Goal: Information Seeking & Learning: Learn about a topic

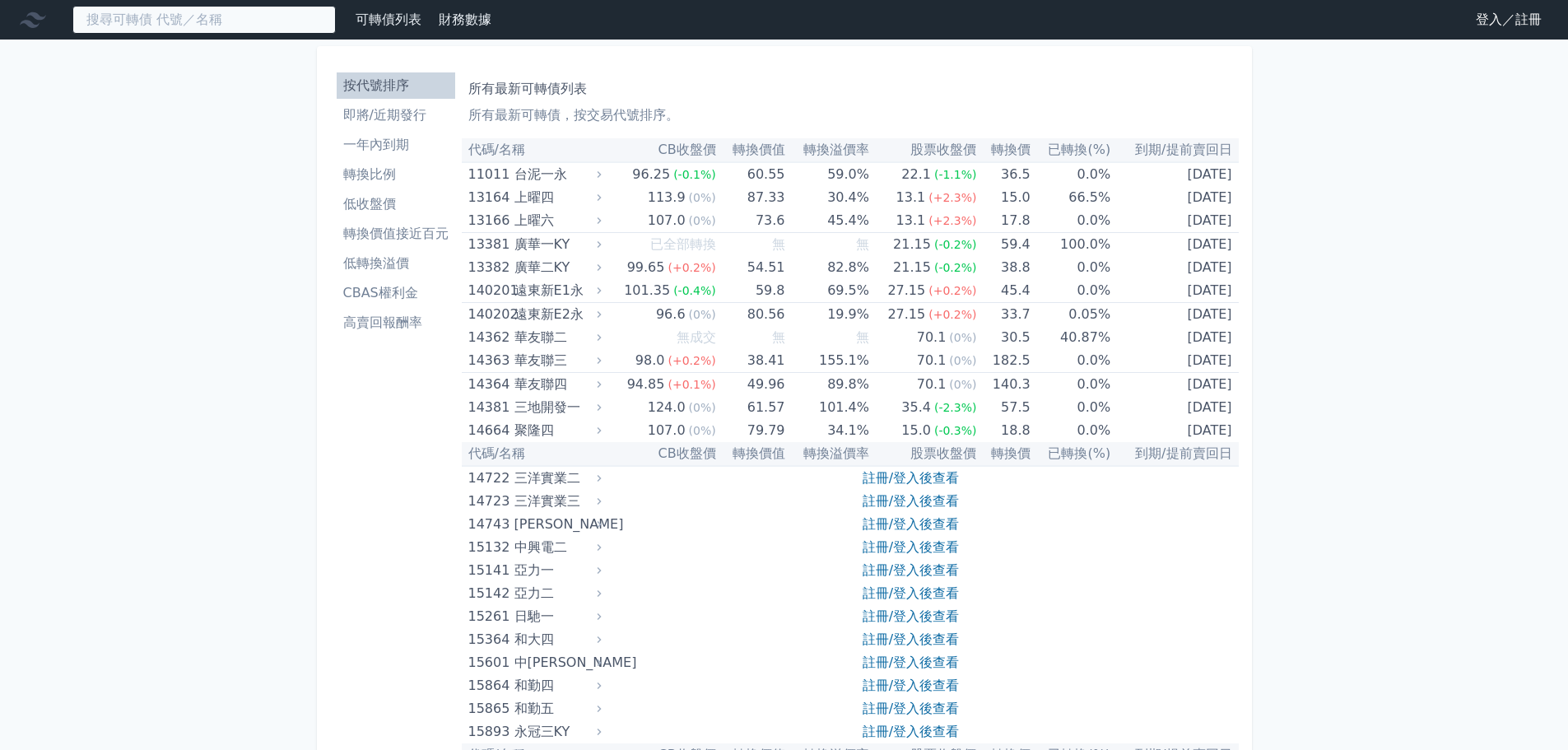
click at [274, 13] on input at bounding box center [204, 19] width 264 height 28
click at [267, 19] on input at bounding box center [204, 19] width 264 height 28
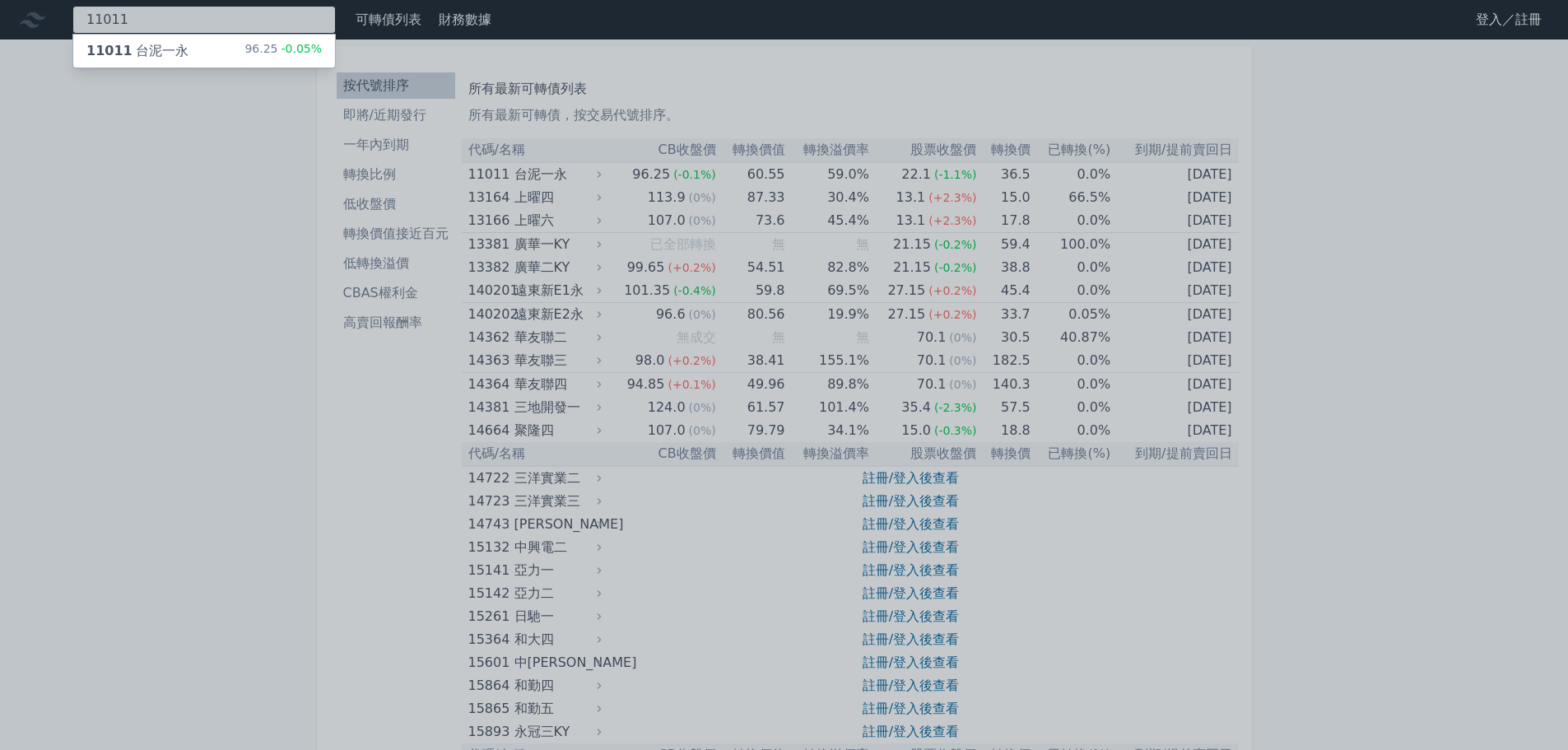
type input "11011"
click at [264, 33] on div at bounding box center [784, 375] width 1568 height 750
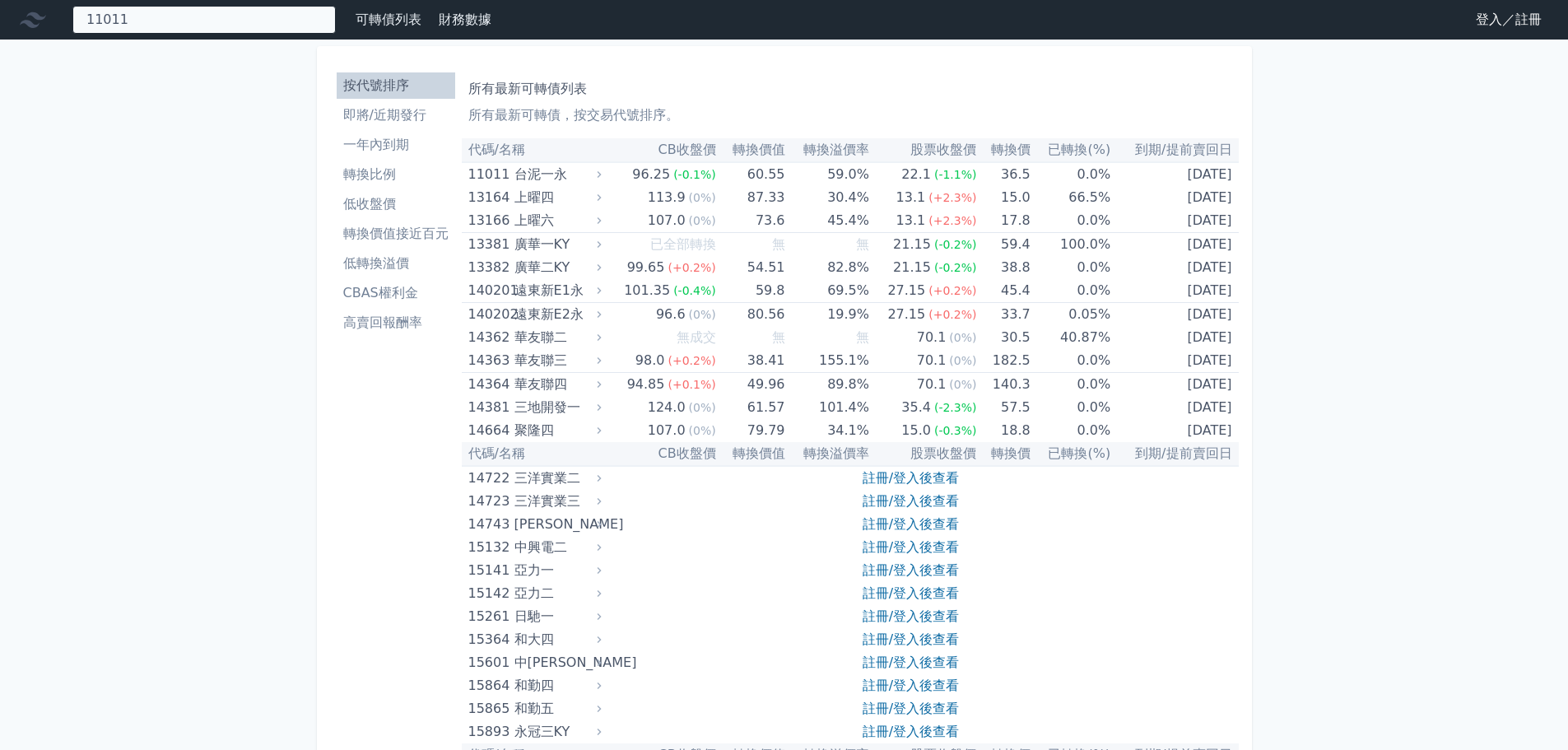
click at [285, 6] on div "11011 11011 台泥一永 96.25 -0.05%" at bounding box center [204, 19] width 264 height 28
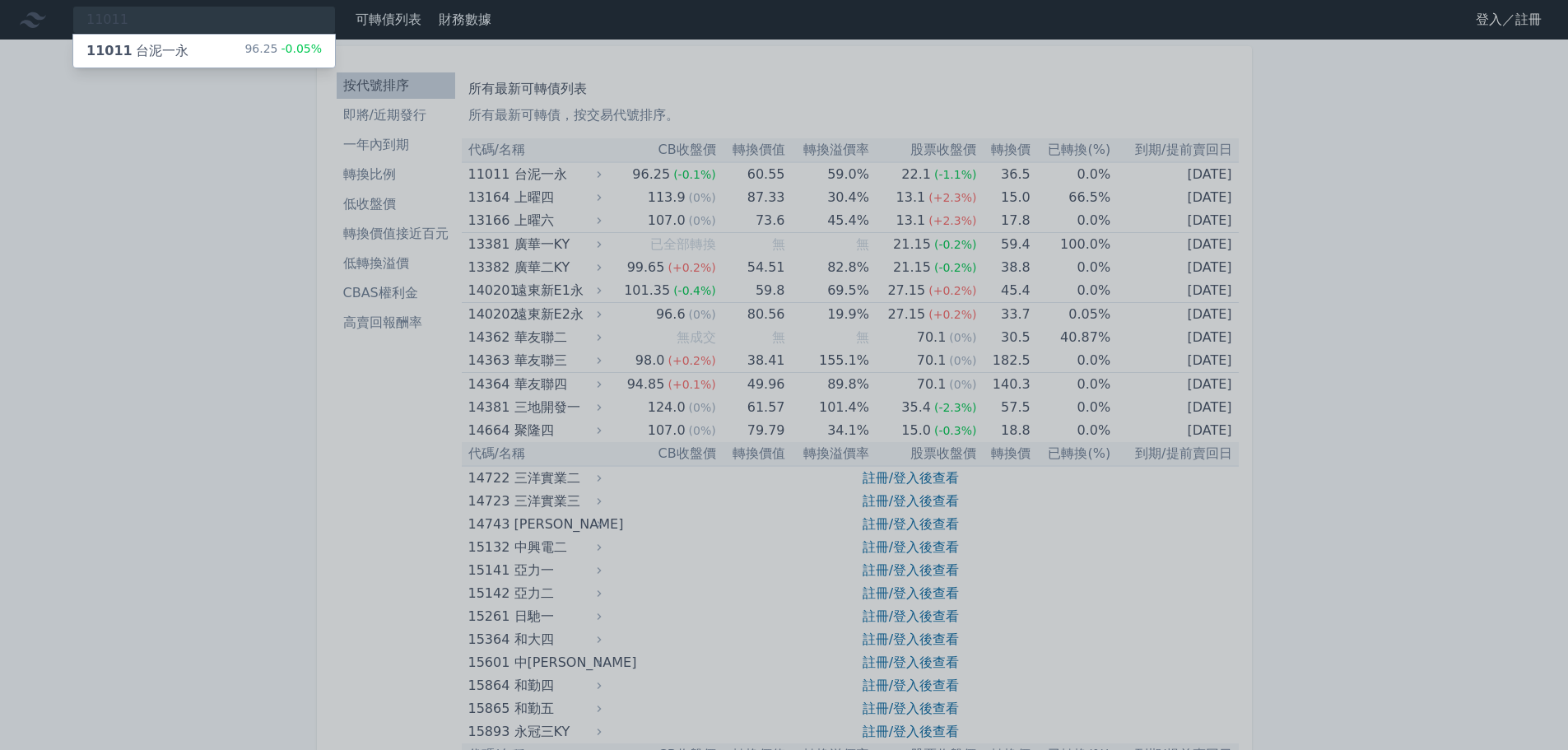
click at [250, 55] on div "11011 台泥一永 96.25 -0.05%" at bounding box center [204, 51] width 262 height 33
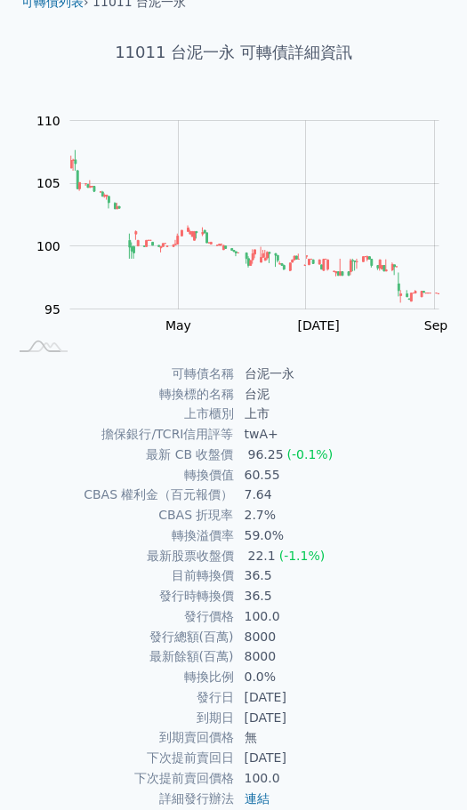
scroll to position [191, 0]
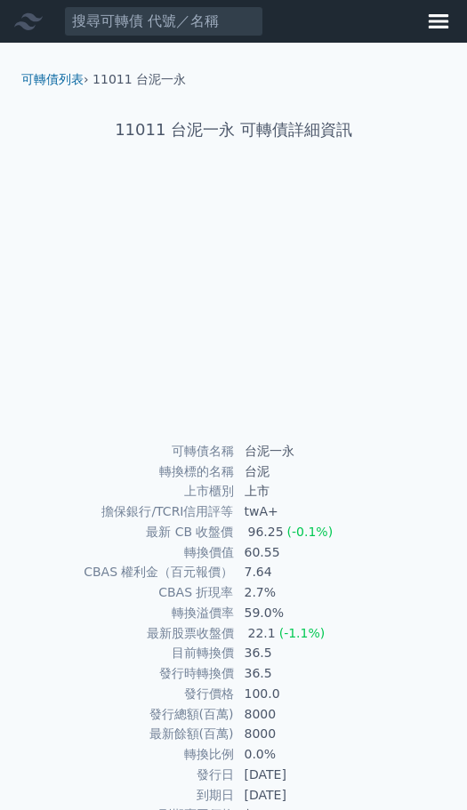
scroll to position [191, 0]
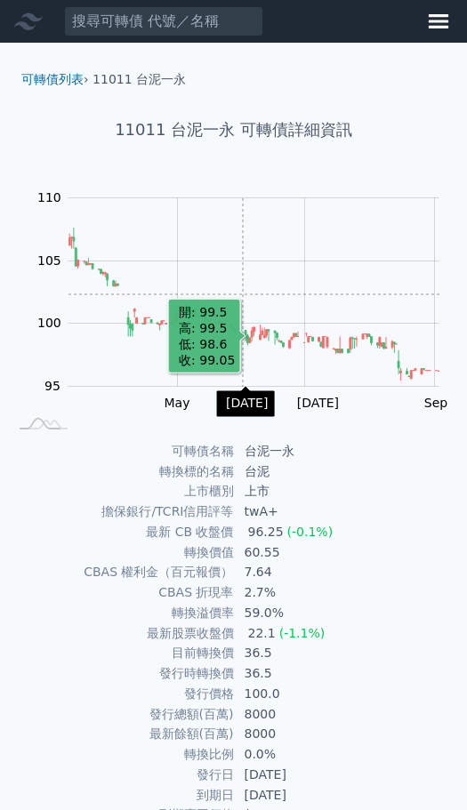
drag, startPoint x: 243, startPoint y: 294, endPoint x: 323, endPoint y: 707, distance: 420.3
click at [324, 718] on td "8000" at bounding box center [347, 714] width 227 height 20
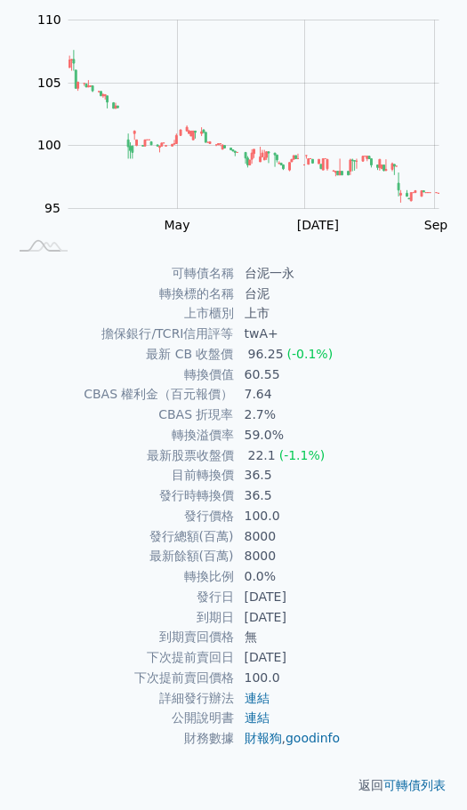
scroll to position [191, 0]
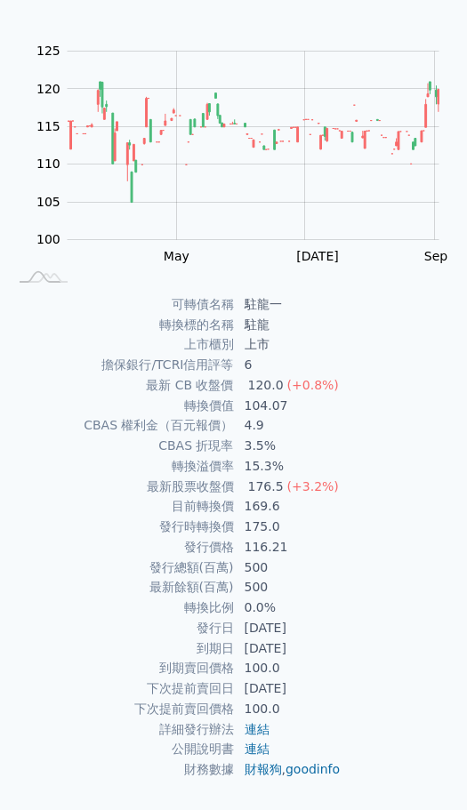
scroll to position [191, 0]
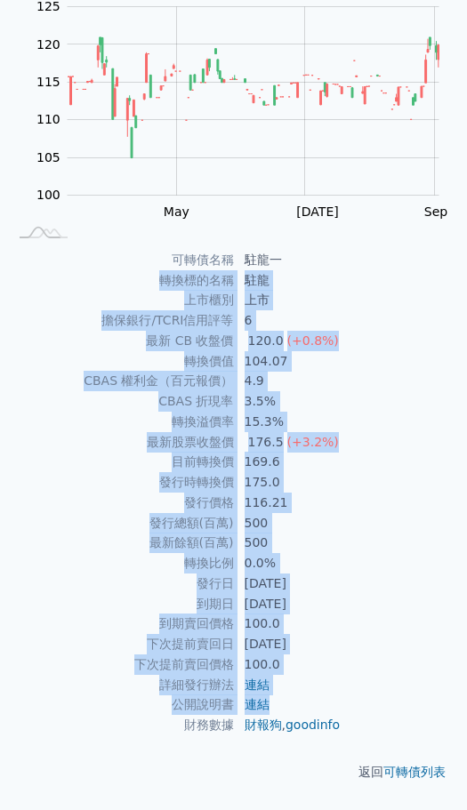
drag, startPoint x: 174, startPoint y: 309, endPoint x: 287, endPoint y: 698, distance: 405.6
click at [287, 698] on div "可轉債名稱 駐龍一 轉換標的名稱 駐龍 上市櫃別 上市 擔保銀行/TCRI信用評等 6 最新 CB 收盤價 120.0 (+0.8%) 轉換價值 104.07…" at bounding box center [233, 493] width 453 height 486
click at [395, 475] on td "175.0" at bounding box center [347, 482] width 227 height 20
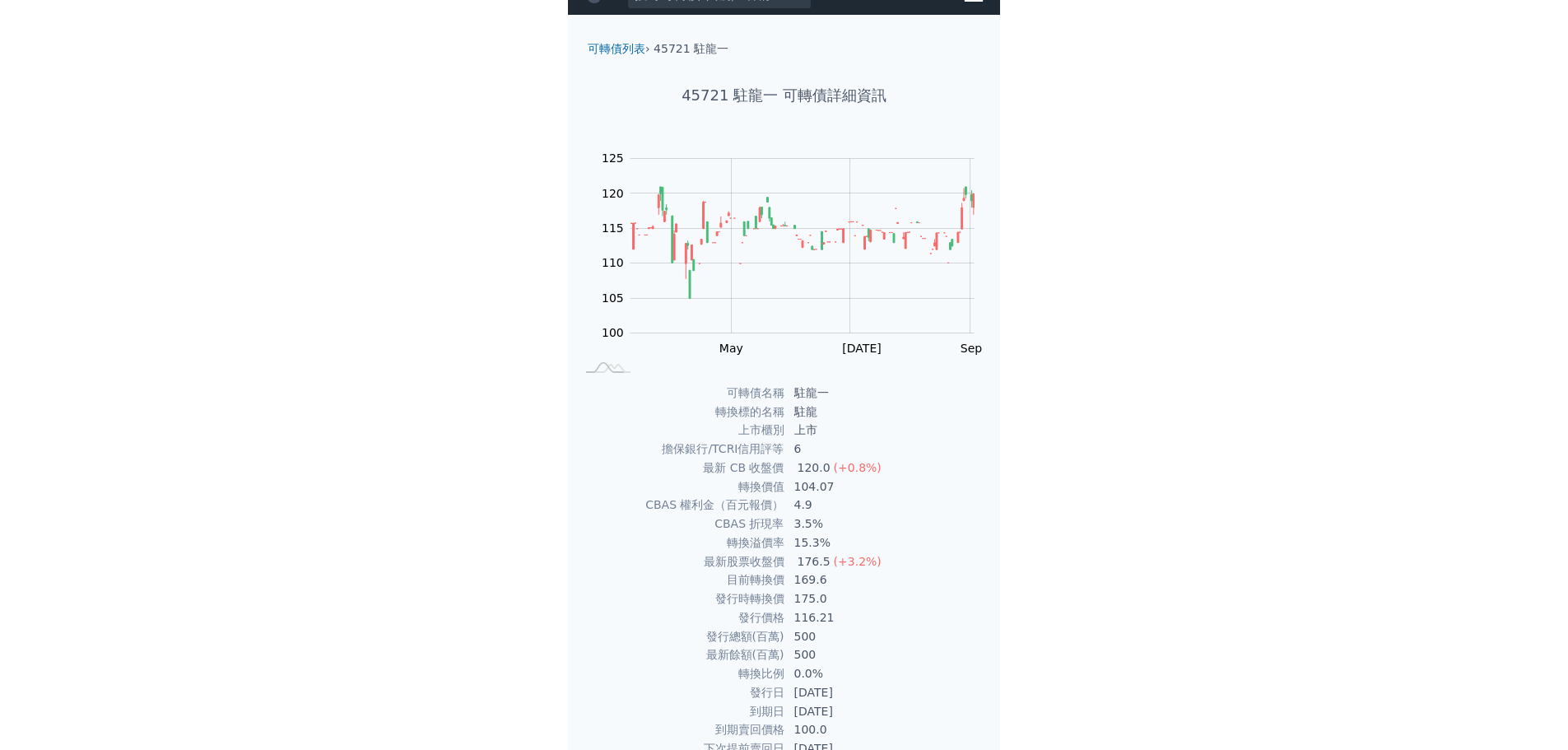
scroll to position [0, 0]
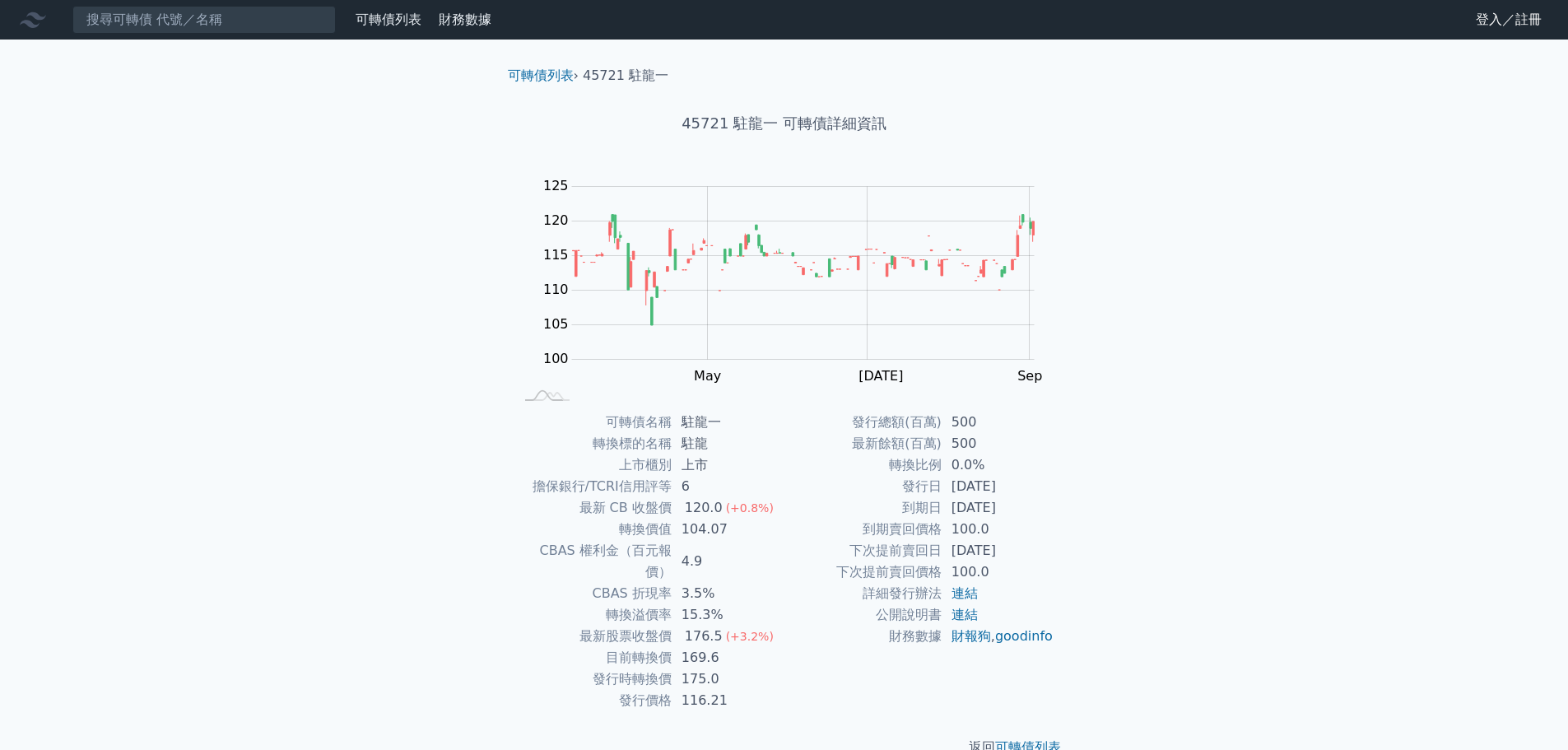
click at [431, 211] on div "可轉債列表 財務數據 可轉債列表 財務數據 登入／註冊 登入／註冊 可轉債列表 › 45721 駐龍一 45721 駐龍一 可轉債詳細資訊 Zoom Out …" at bounding box center [784, 392] width 1568 height 784
click at [431, 177] on div "可轉債列表 財務數據 可轉債列表 財務數據 登入／註冊 登入／註冊 可轉債列表 › 45721 駐龍一 45721 駐龍一 可轉債詳細資訊 Zoom Out …" at bounding box center [784, 392] width 1568 height 784
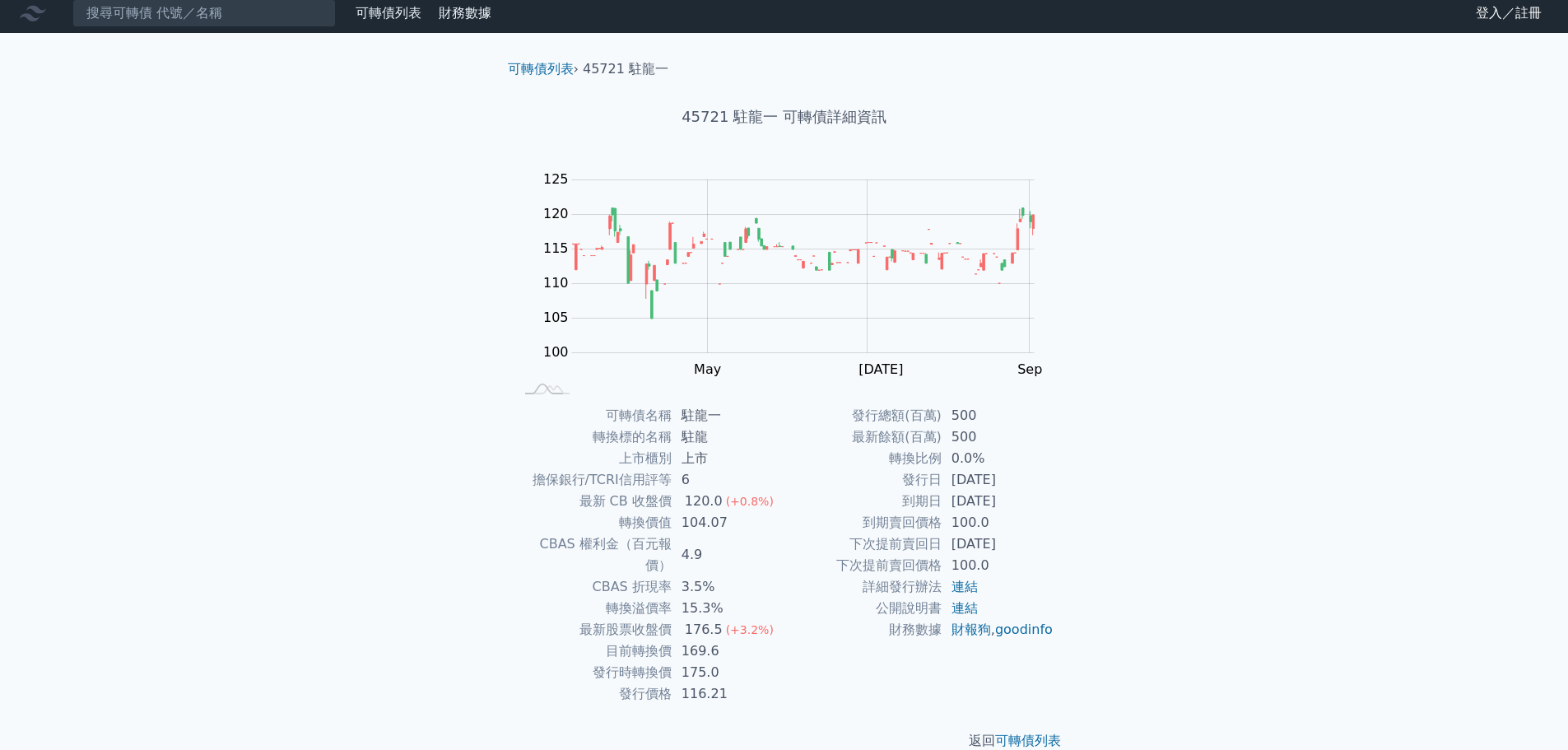
scroll to position [12, 0]
